Goal: Navigation & Orientation: Find specific page/section

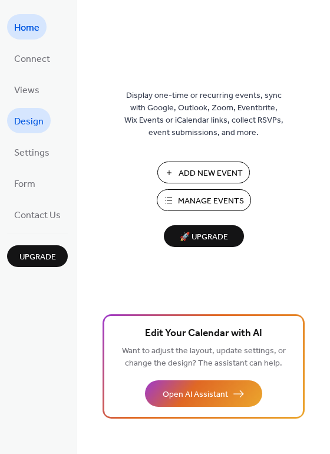
click at [33, 123] on span "Design" at bounding box center [29, 122] width 30 height 18
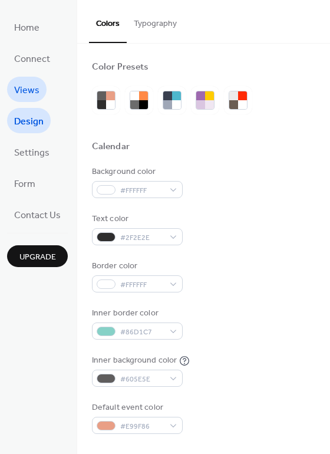
click at [24, 91] on span "Views" at bounding box center [26, 90] width 25 height 18
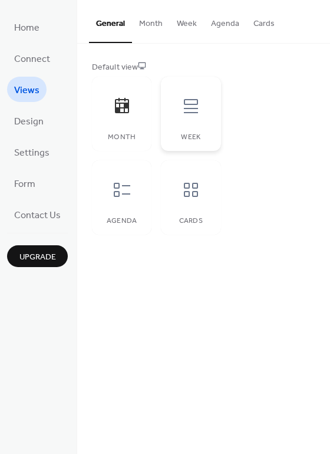
click at [190, 110] on icon at bounding box center [191, 106] width 19 height 19
click at [123, 195] on icon at bounding box center [122, 190] width 19 height 19
click at [196, 192] on icon at bounding box center [191, 190] width 14 height 14
click at [222, 24] on button "Agenda" at bounding box center [225, 21] width 42 height 42
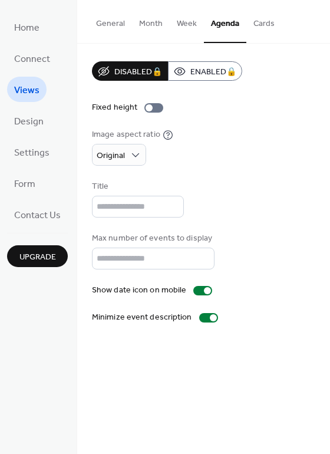
click at [267, 21] on button "Cards" at bounding box center [264, 21] width 35 height 42
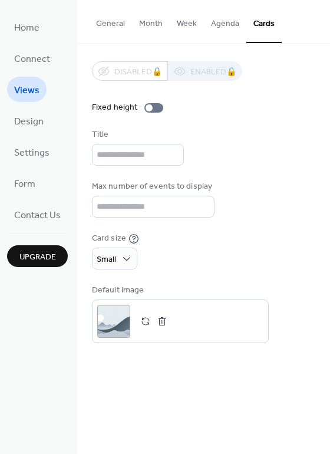
click at [148, 22] on button "Month" at bounding box center [151, 21] width 38 height 42
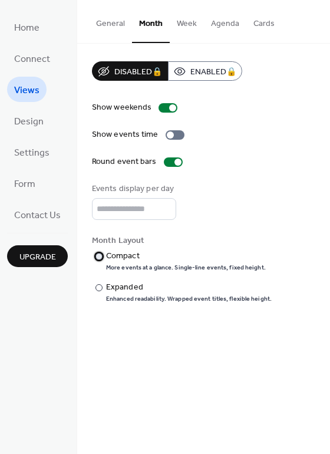
click at [100, 256] on div at bounding box center [99, 256] width 7 height 7
click at [100, 286] on div at bounding box center [99, 287] width 7 height 7
click at [22, 123] on span "Design" at bounding box center [29, 122] width 30 height 18
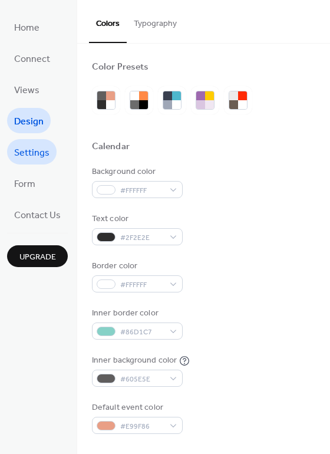
click at [30, 153] on span "Settings" at bounding box center [31, 153] width 35 height 18
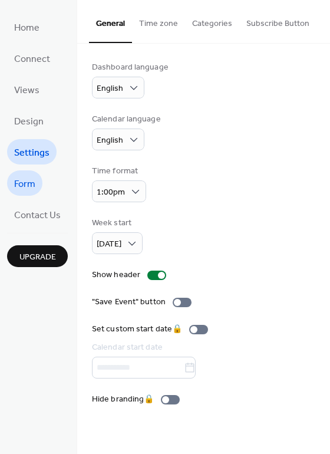
click at [32, 184] on span "Form" at bounding box center [24, 184] width 21 height 18
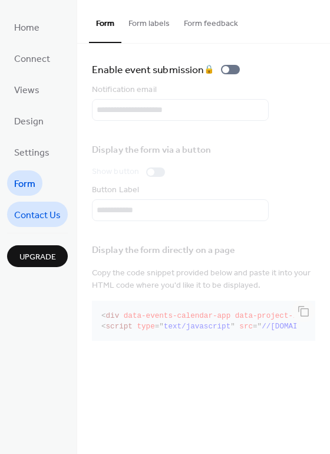
click at [41, 216] on span "Contact Us" at bounding box center [37, 216] width 47 height 18
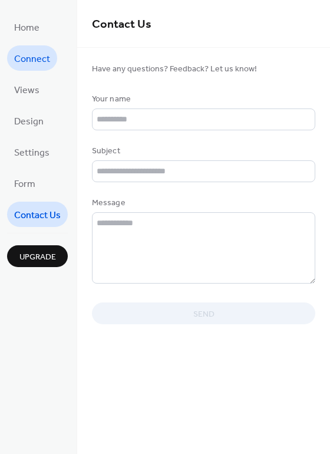
click at [28, 61] on span "Connect" at bounding box center [32, 59] width 36 height 18
